Goal: Navigation & Orientation: Find specific page/section

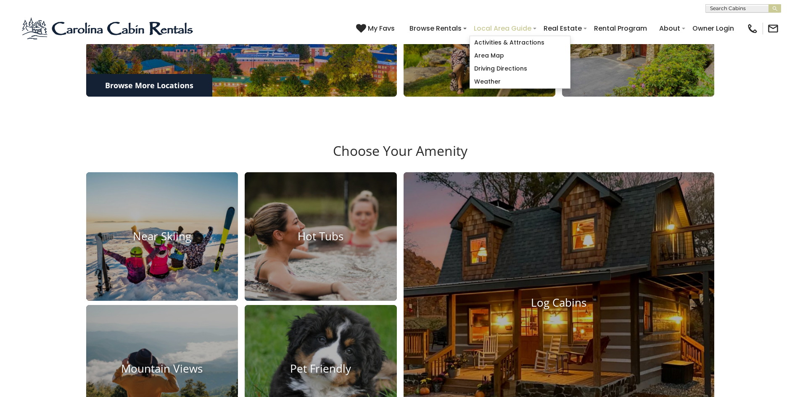
scroll to position [630, 0]
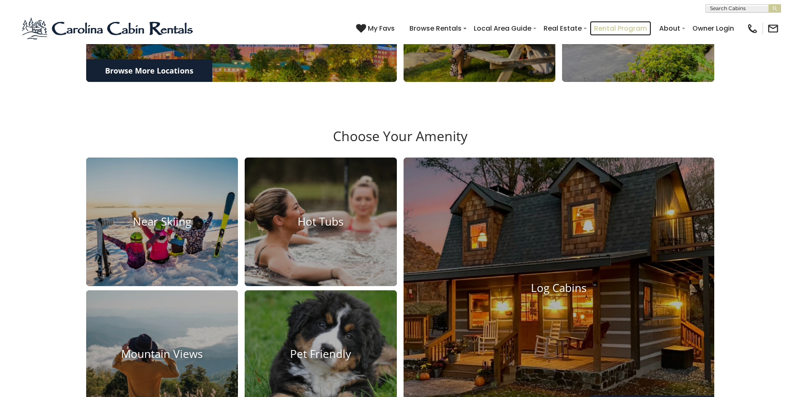
click at [606, 24] on link "Rental Program" at bounding box center [620, 28] width 61 height 15
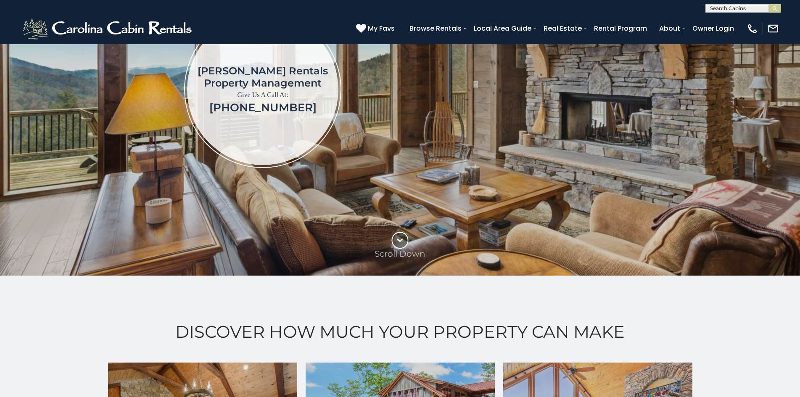
scroll to position [504, 0]
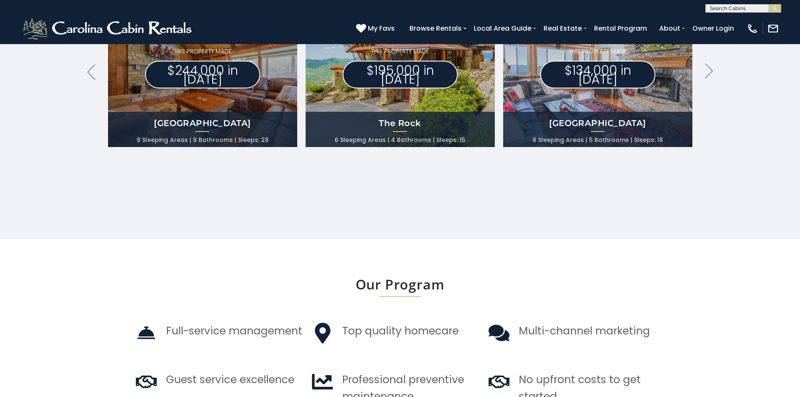
click at [355, 17] on div "(828) 295-6000 My Favs Browse Rentals Local Area Guide Activities & Attractions…" at bounding box center [400, 29] width 800 height 32
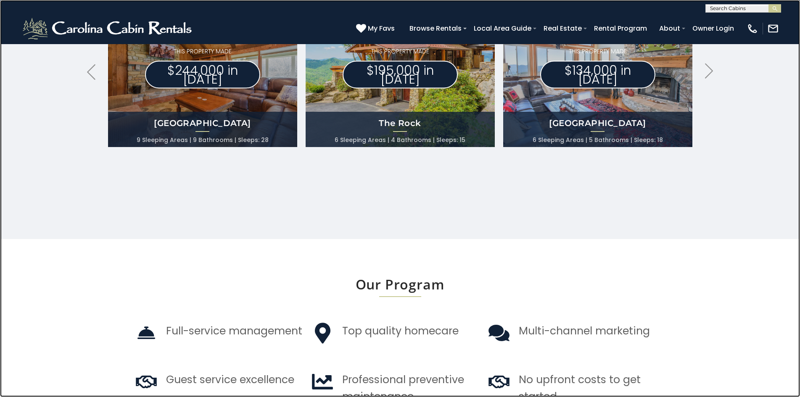
click at [36, 187] on link at bounding box center [400, 198] width 800 height 397
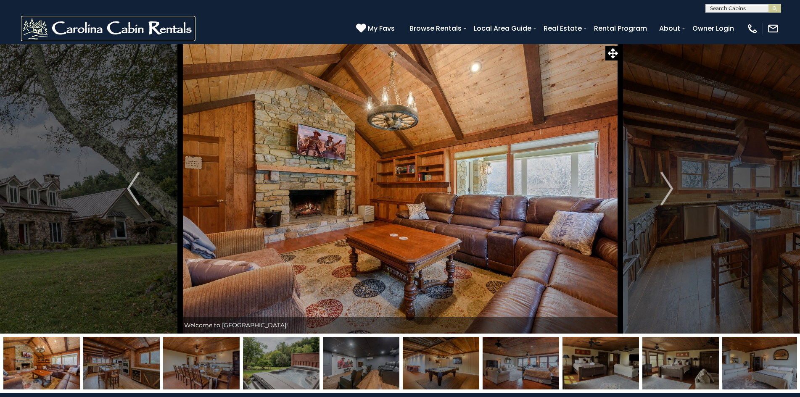
click at [26, 20] on img at bounding box center [108, 28] width 174 height 25
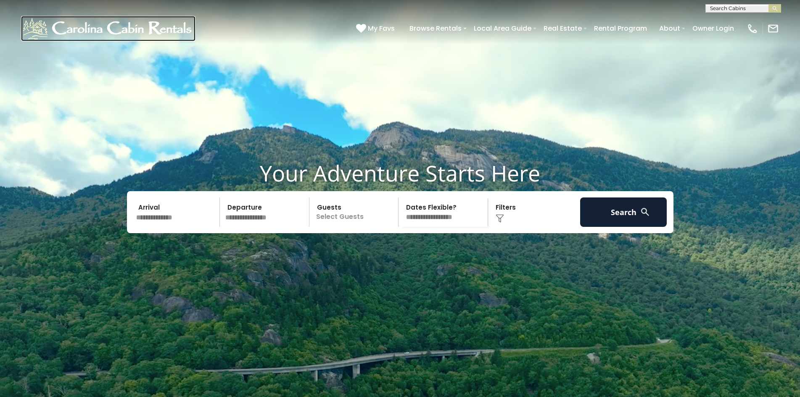
click at [52, 24] on img at bounding box center [108, 28] width 174 height 25
